Goal: Task Accomplishment & Management: Manage account settings

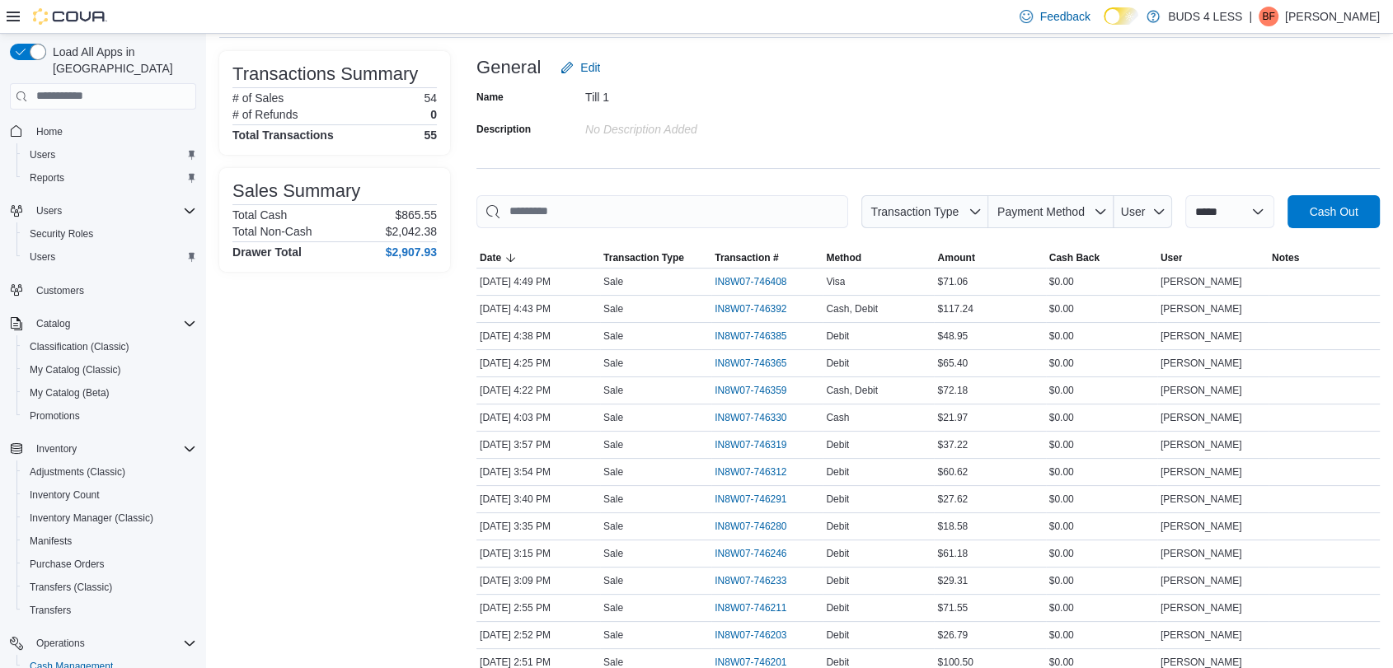
scroll to position [91, 0]
click at [1337, 11] on p "Brendan Fitzpatrick" at bounding box center [1332, 17] width 95 height 20
click at [1272, 158] on span "Sign Out" at bounding box center [1273, 159] width 45 height 16
